Goal: Task Accomplishment & Management: Manage account settings

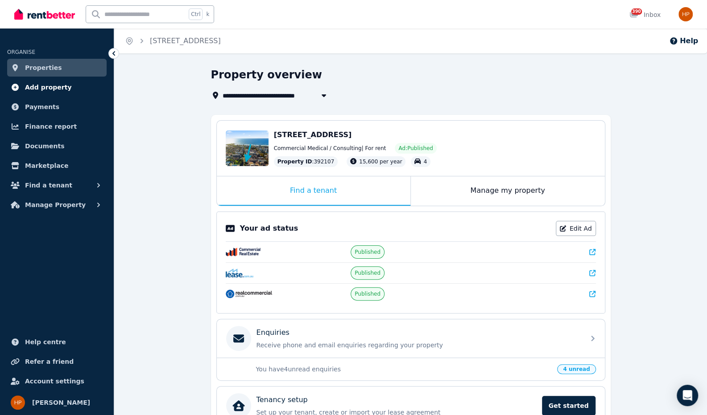
click at [45, 89] on span "Add property" at bounding box center [48, 87] width 47 height 11
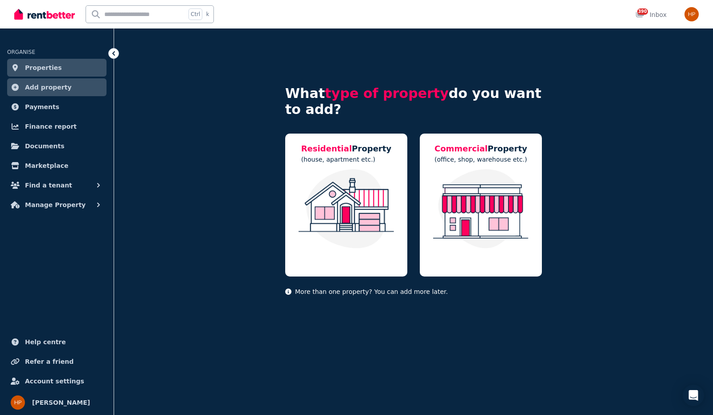
click at [48, 74] on link "Properties" at bounding box center [56, 68] width 99 height 18
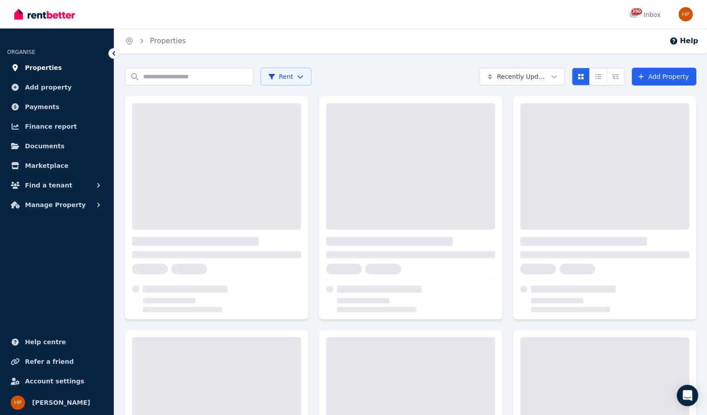
click at [49, 74] on link "Properties" at bounding box center [56, 68] width 99 height 18
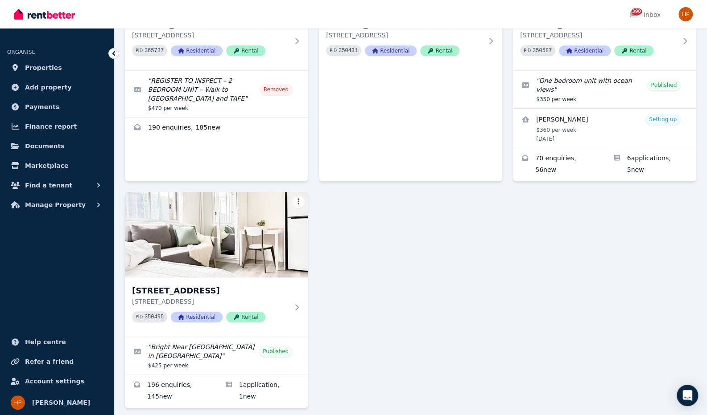
scroll to position [420, 0]
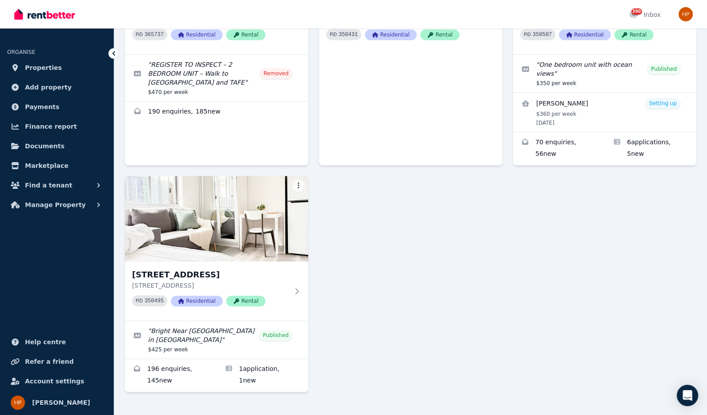
click at [434, 315] on div "480B Princes Hwy, Woonona 480B Princes Hwy, Woonona NSW 2517 PID 397312 Residen…" at bounding box center [410, 34] width 571 height 716
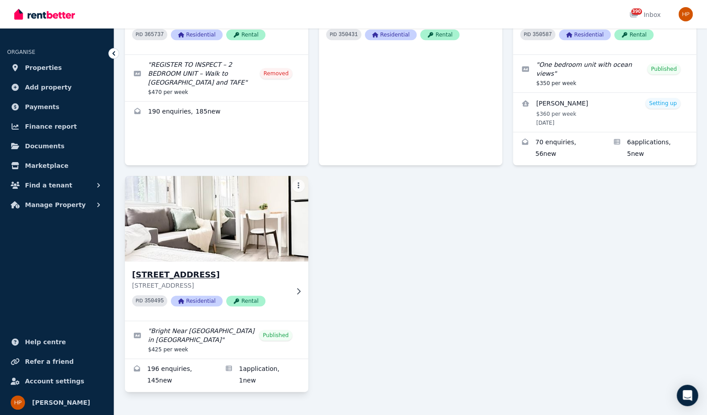
click at [215, 269] on h3 "480 Princes Highway, Woonona" at bounding box center [210, 275] width 156 height 12
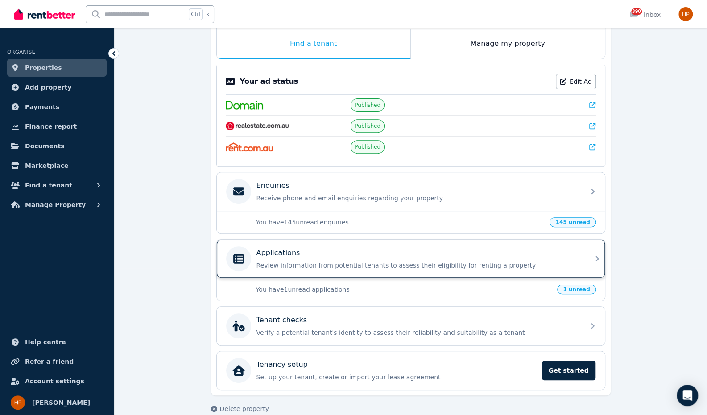
scroll to position [156, 0]
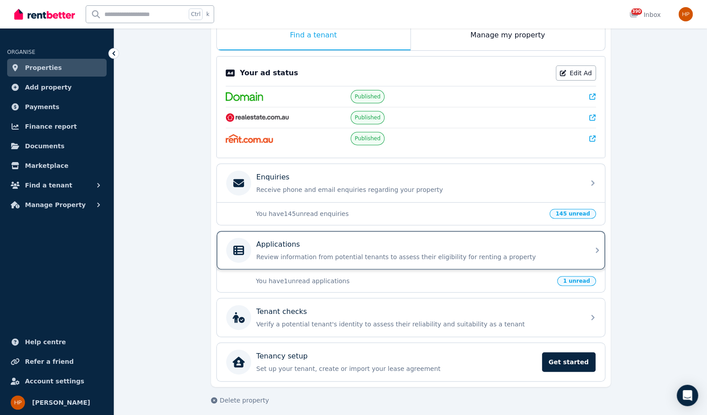
click at [309, 246] on div "Applications" at bounding box center [417, 244] width 323 height 11
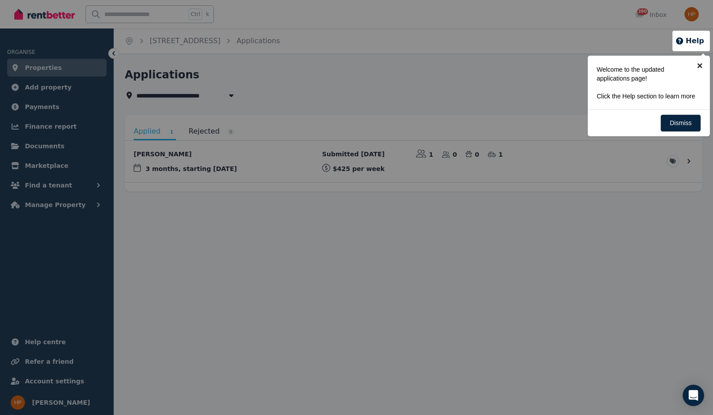
click at [702, 66] on link "×" at bounding box center [700, 66] width 20 height 20
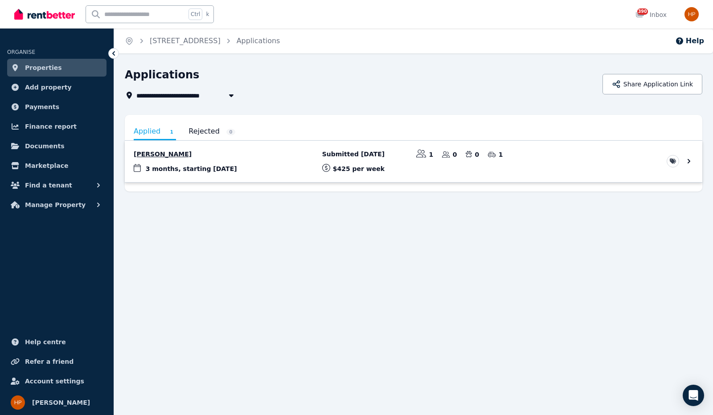
click at [153, 154] on link "View application: Chris Pierags" at bounding box center [414, 161] width 578 height 41
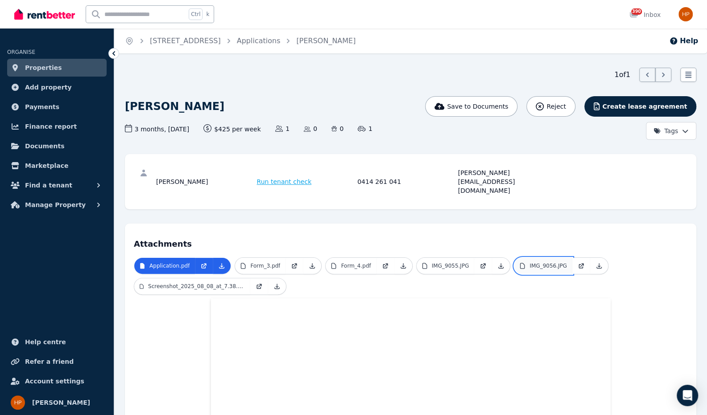
click at [537, 263] on p "IMG_9056.JPG" at bounding box center [547, 266] width 37 height 7
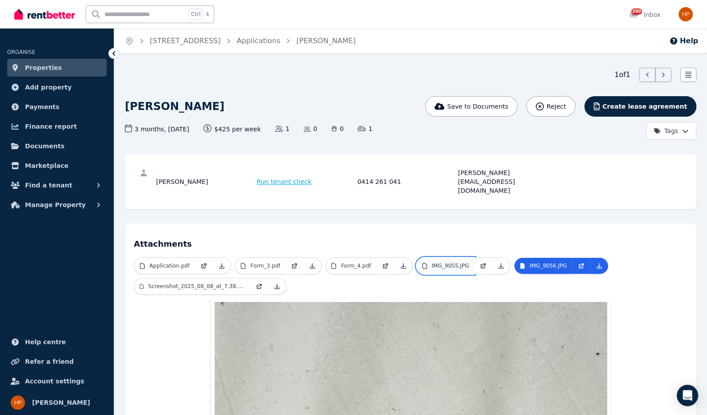
click at [433, 263] on p "IMG_9055.JPG" at bounding box center [449, 266] width 37 height 7
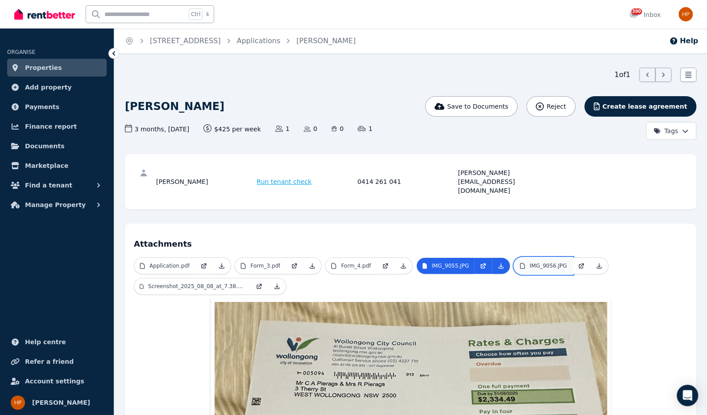
click at [546, 263] on p "IMG_9056.JPG" at bounding box center [547, 266] width 37 height 7
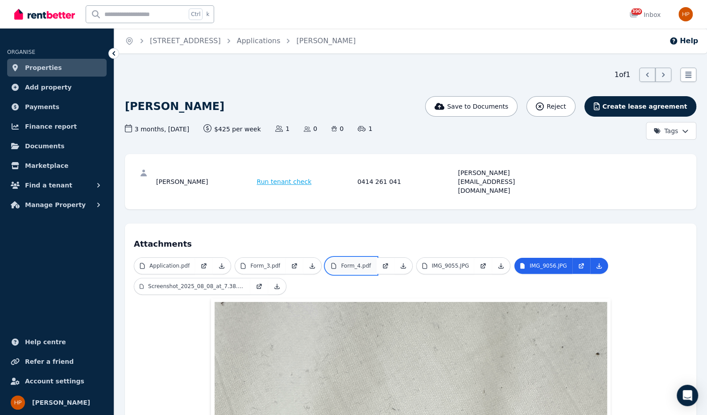
click at [356, 263] on p "Form_4.pdf" at bounding box center [356, 266] width 30 height 7
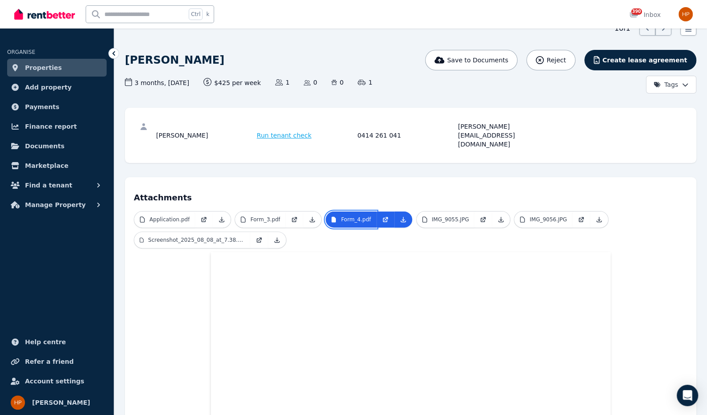
scroll to position [9, 0]
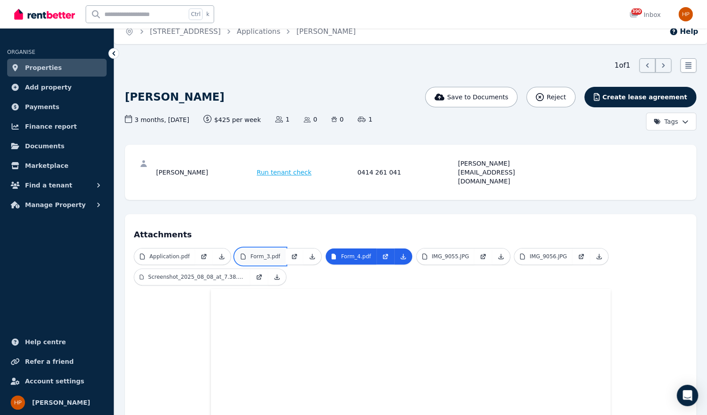
click at [253, 253] on p "Form_3.pdf" at bounding box center [265, 256] width 30 height 7
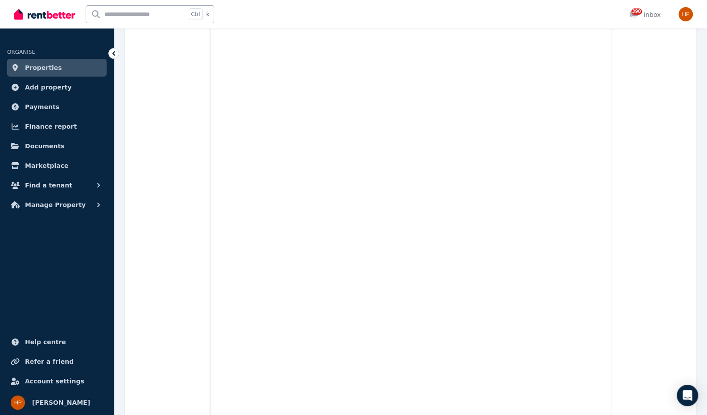
scroll to position [188, 0]
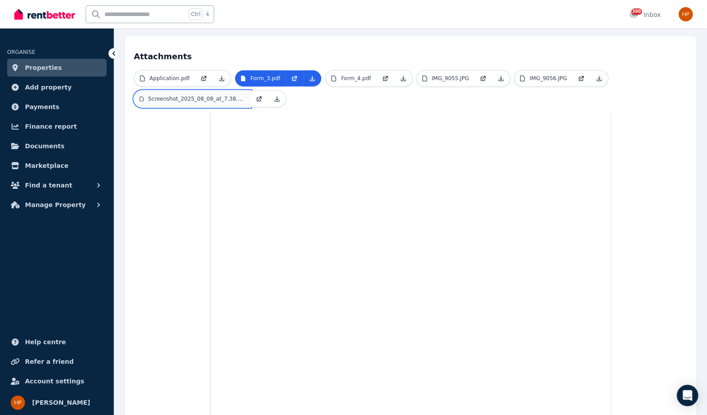
click at [181, 91] on link "Screenshot_2025_08_08_at_7.38.20 pm.jpeg" at bounding box center [192, 99] width 116 height 16
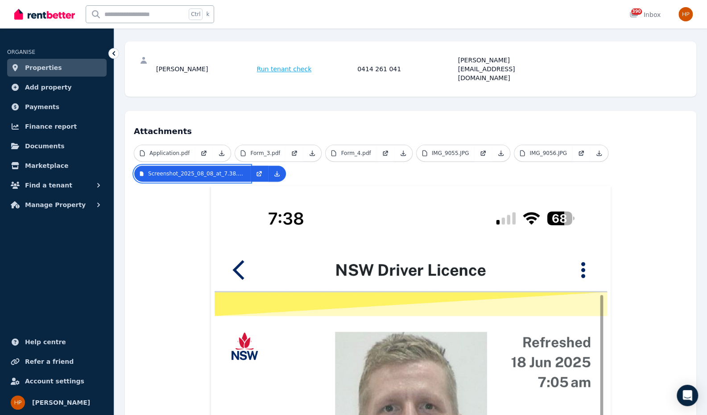
scroll to position [0, 0]
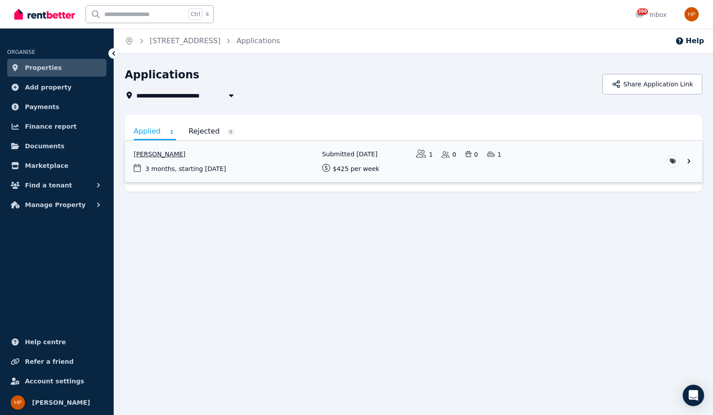
click at [251, 156] on link "View application: Chris Pierags" at bounding box center [414, 161] width 578 height 41
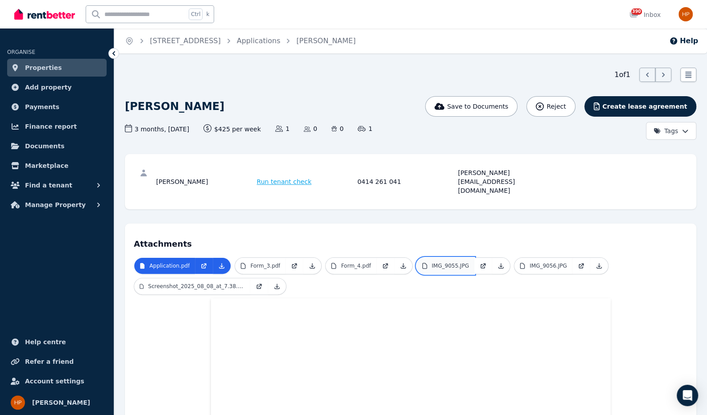
click at [437, 263] on p "IMG_9055.JPG" at bounding box center [449, 266] width 37 height 7
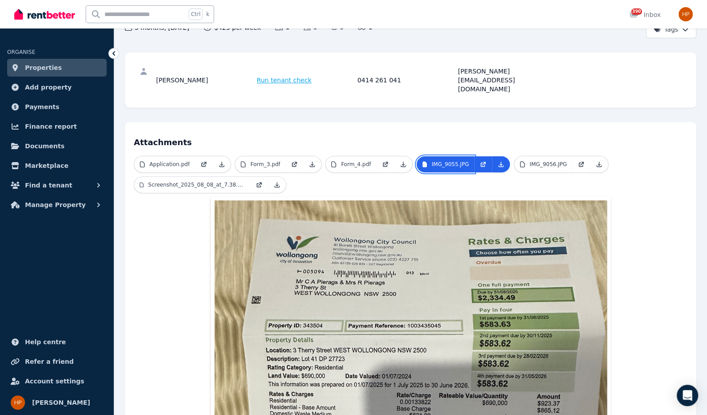
scroll to position [93, 0]
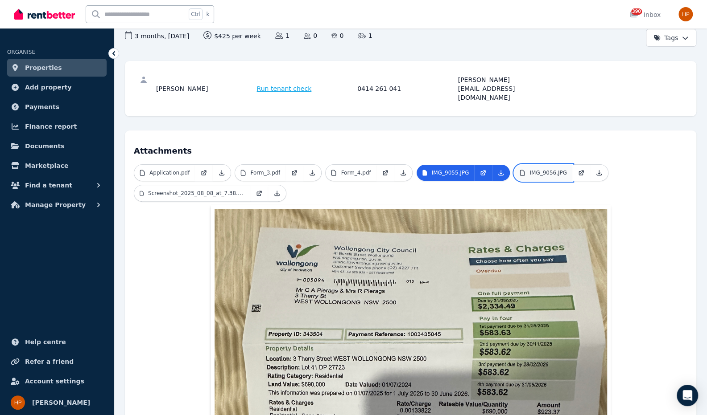
click at [530, 169] on p "IMG_9056.JPG" at bounding box center [547, 172] width 37 height 7
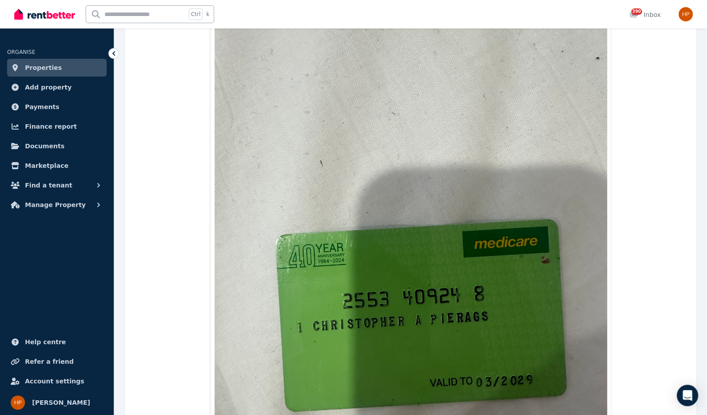
scroll to position [49, 0]
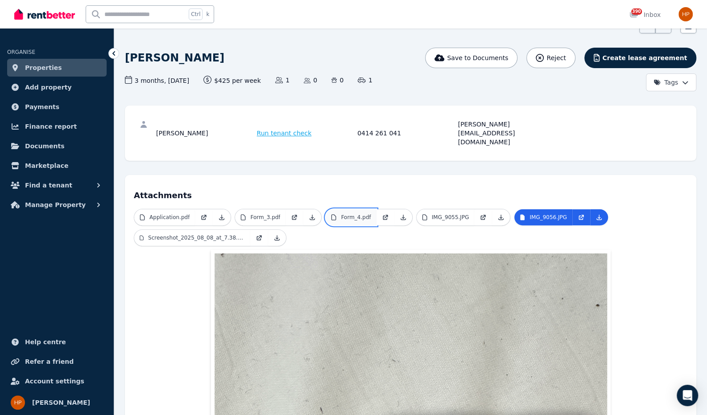
click at [347, 214] on p "Form_4.pdf" at bounding box center [356, 217] width 30 height 7
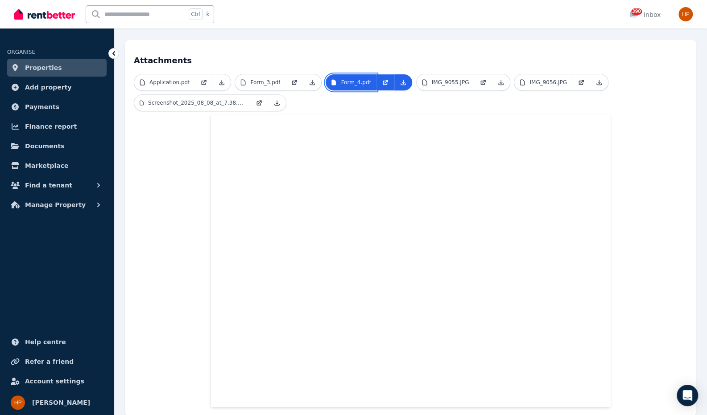
scroll to position [196, 0]
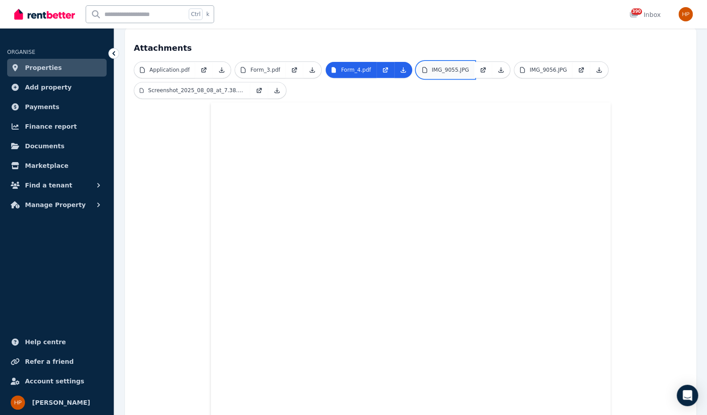
click at [456, 66] on p "IMG_9055.JPG" at bounding box center [449, 69] width 37 height 7
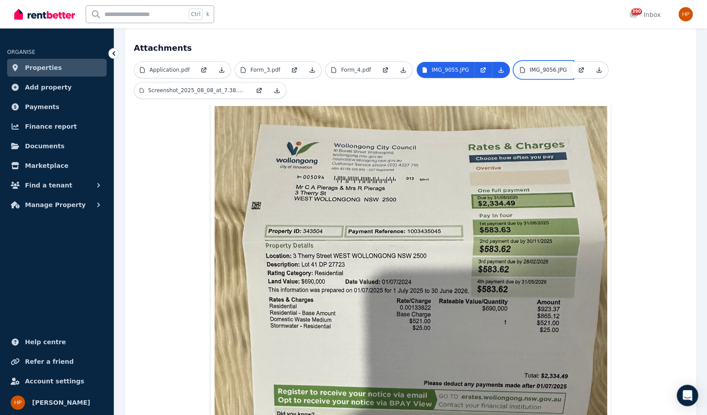
click at [546, 66] on p "IMG_9056.JPG" at bounding box center [547, 69] width 37 height 7
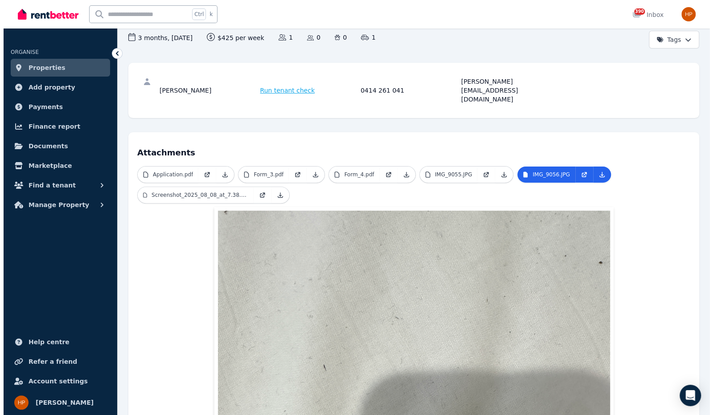
scroll to position [0, 0]
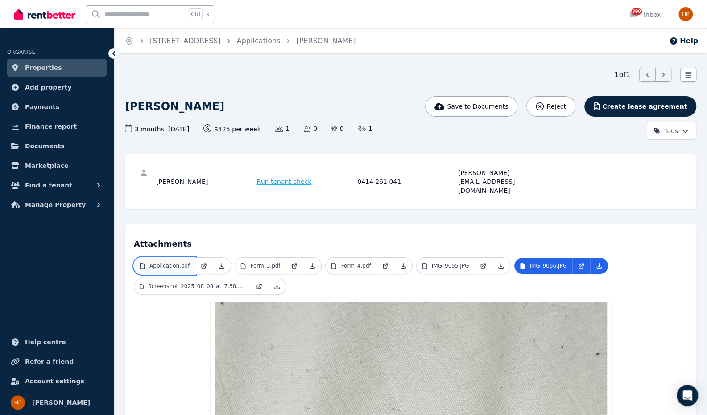
click at [177, 263] on p "Application.pdf" at bounding box center [169, 266] width 40 height 7
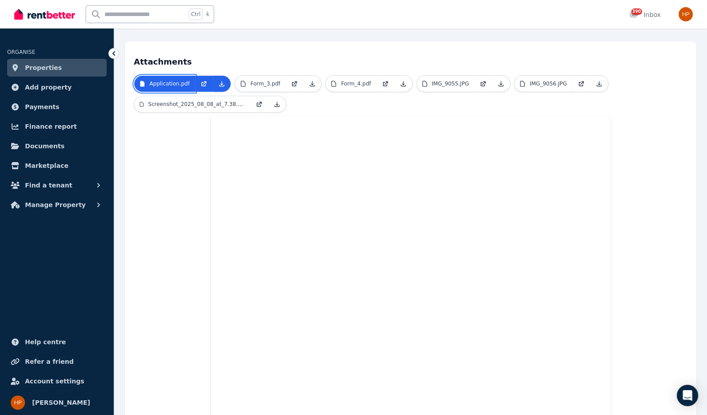
scroll to position [178, 0]
